Goal: Task Accomplishment & Management: Manage account settings

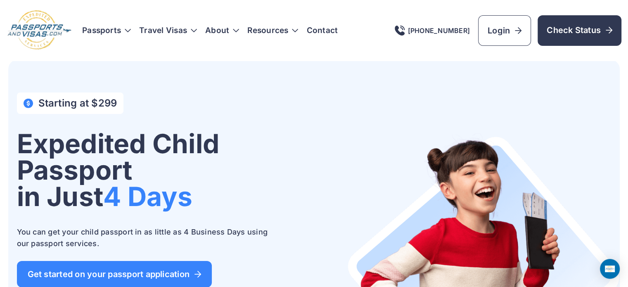
click at [448, 33] on link "720-790-5143" at bounding box center [432, 31] width 75 height 10
click at [401, 57] on header "Passports Passport Get started" at bounding box center [314, 30] width 628 height 61
click at [439, 39] on div "720-790-5143 Login Check Status" at bounding box center [508, 30] width 227 height 31
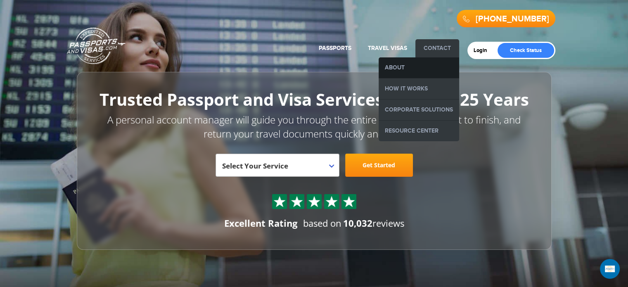
click at [420, 62] on link "About" at bounding box center [419, 67] width 81 height 21
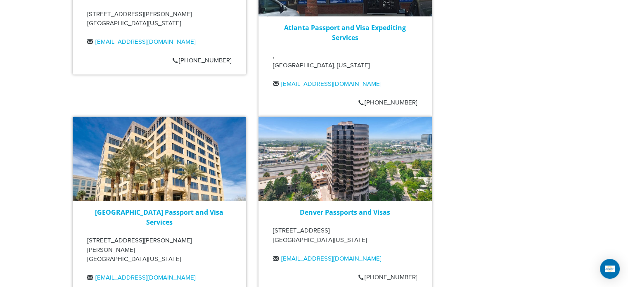
scroll to position [1858, 0]
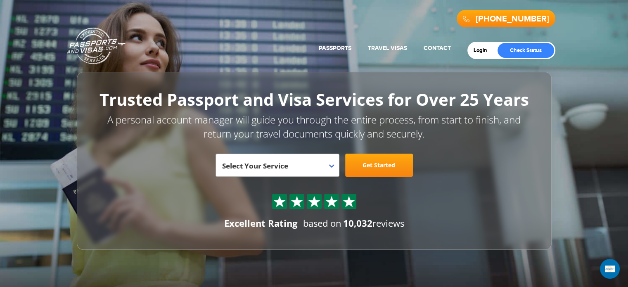
click at [495, 20] on link "[PHONE_NUMBER]" at bounding box center [512, 19] width 73 height 10
click at [322, 20] on div "[PHONE_NUMBER] Passports & [DOMAIN_NAME] Get Passport Get Visa" at bounding box center [314, 23] width 482 height 37
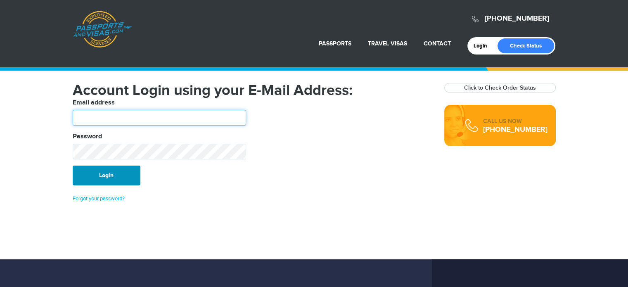
type input "**********"
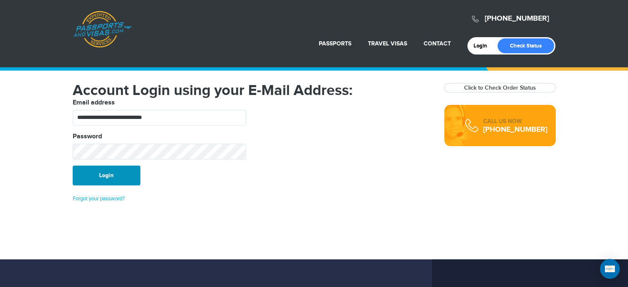
click at [113, 178] on button "Login" at bounding box center [107, 176] width 68 height 20
